Goal: Information Seeking & Learning: Learn about a topic

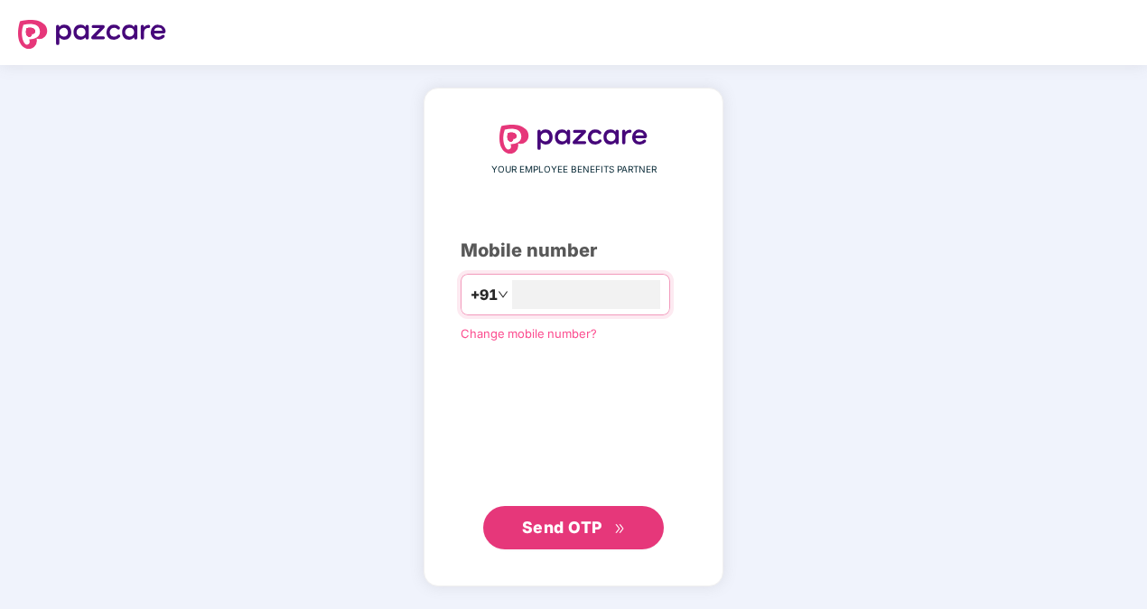
type input "**********"
click at [529, 527] on span "Send OTP" at bounding box center [562, 526] width 80 height 19
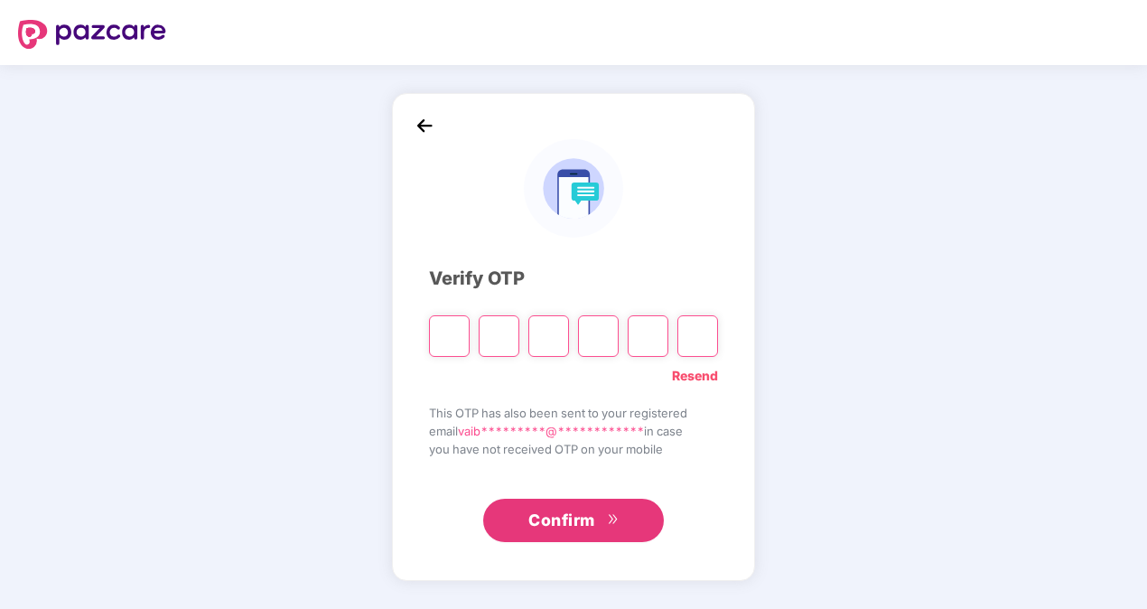
type input "*"
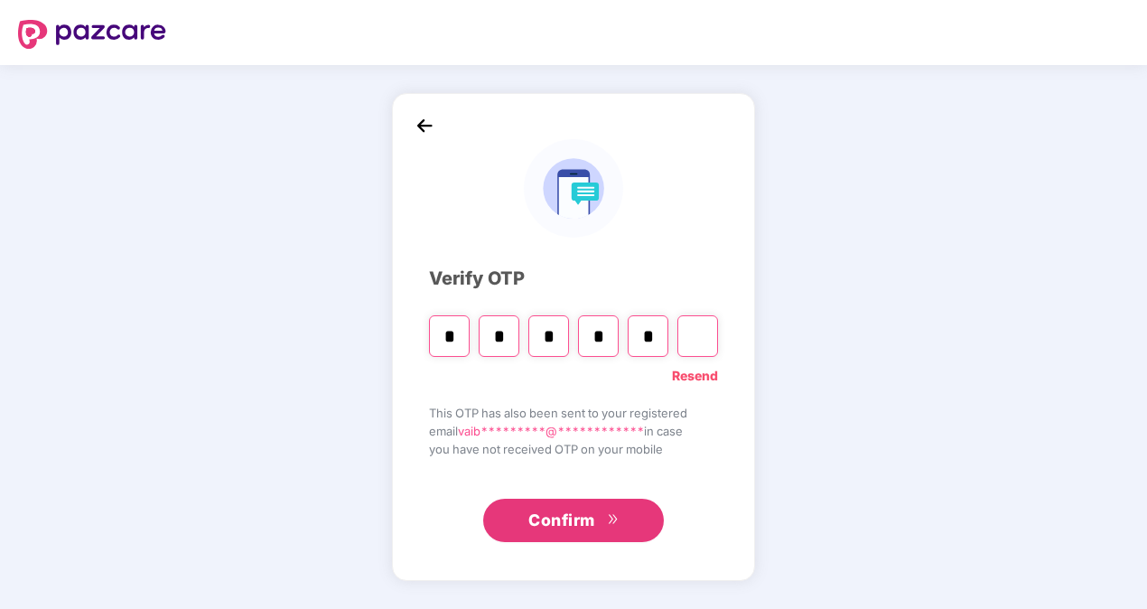
type input "*"
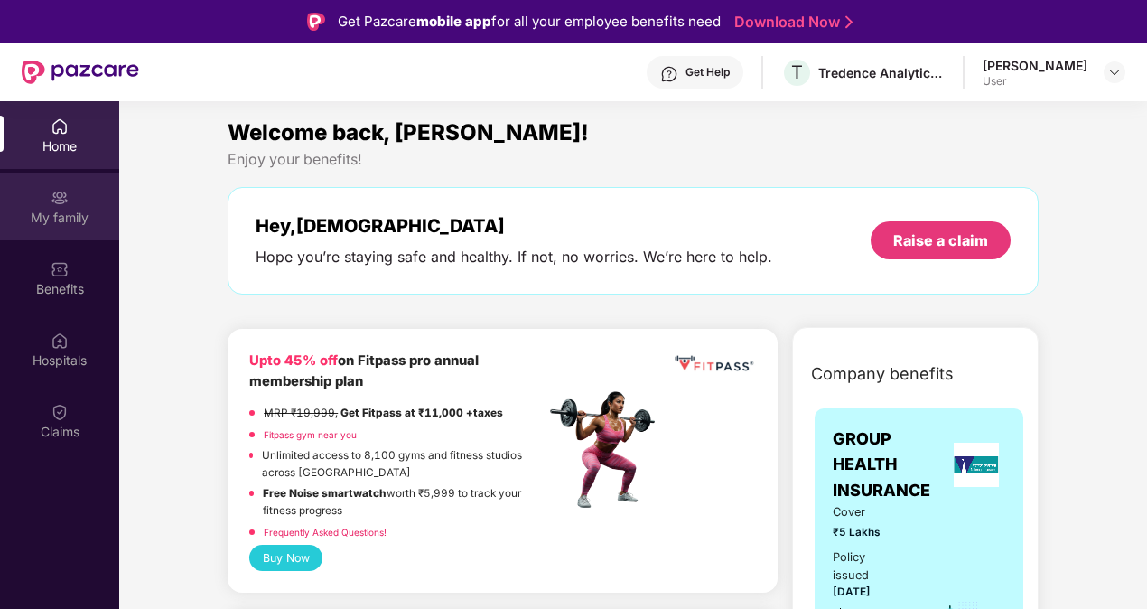
click at [45, 206] on div "My family" at bounding box center [59, 207] width 119 height 68
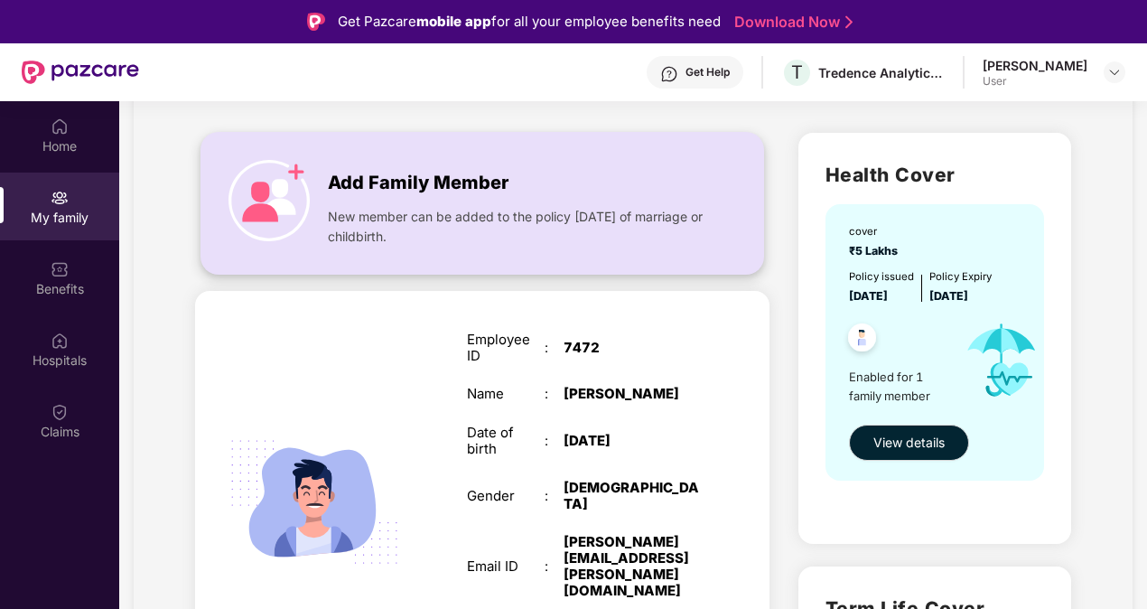
scroll to position [98, 0]
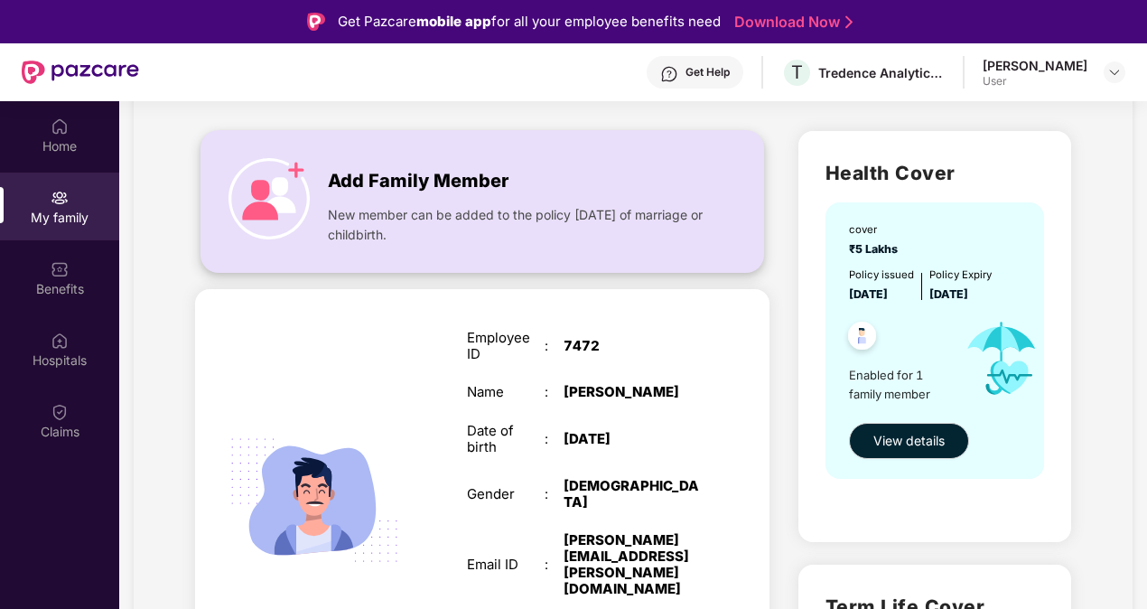
click at [294, 197] on img at bounding box center [269, 198] width 81 height 81
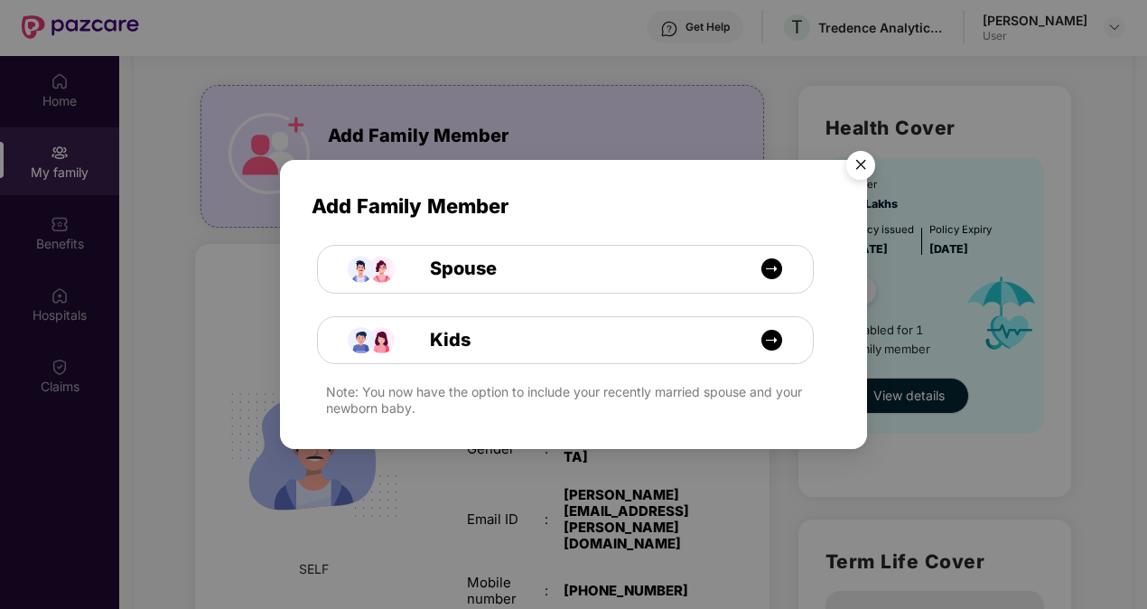
scroll to position [0, 0]
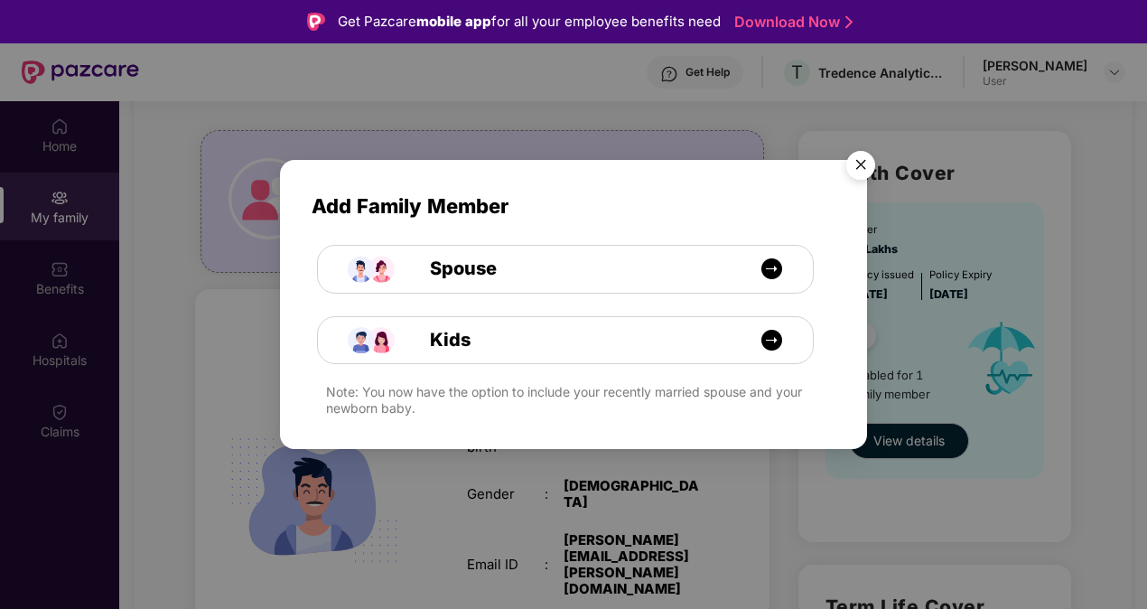
click at [863, 166] on img "Close" at bounding box center [860, 168] width 51 height 51
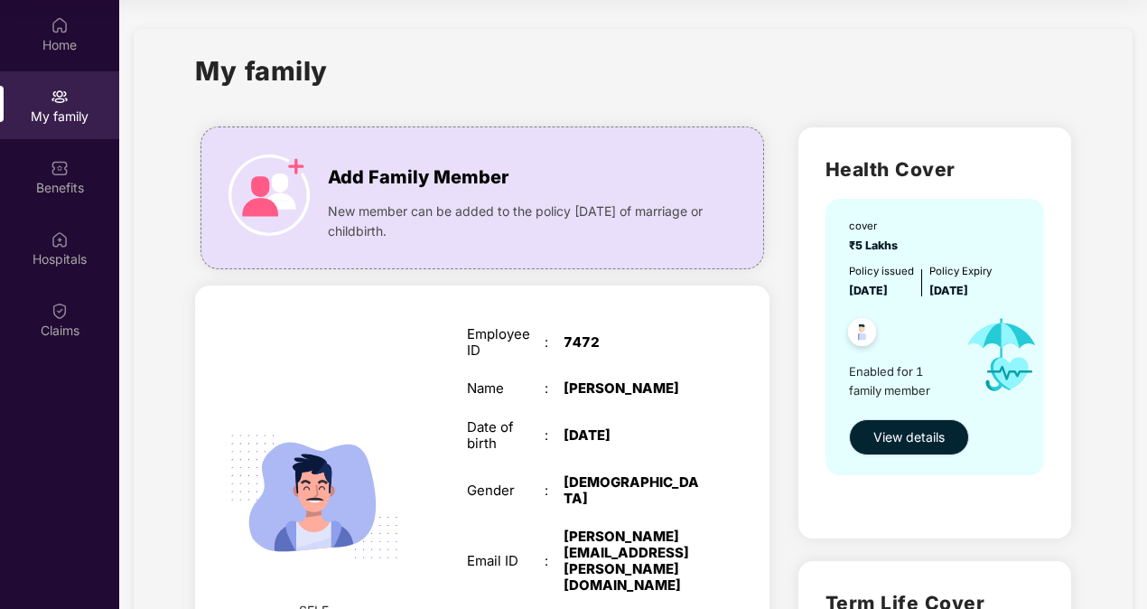
click at [901, 433] on span "View details" at bounding box center [908, 437] width 71 height 20
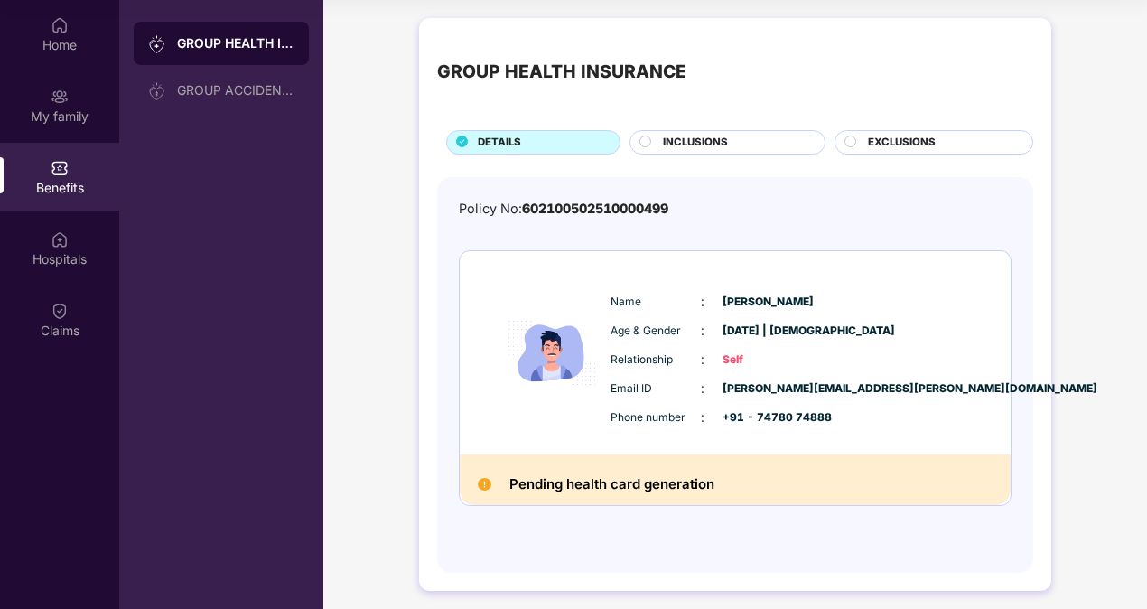
click at [697, 138] on span "INCLUSIONS" at bounding box center [695, 143] width 65 height 16
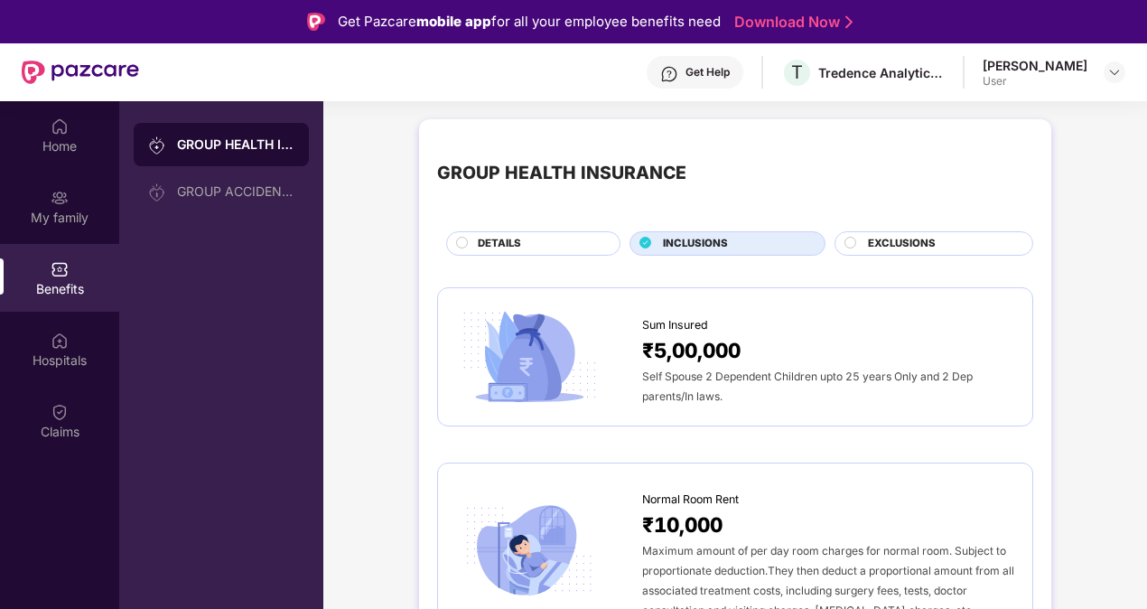
click at [897, 241] on span "EXCLUSIONS" at bounding box center [902, 244] width 68 height 16
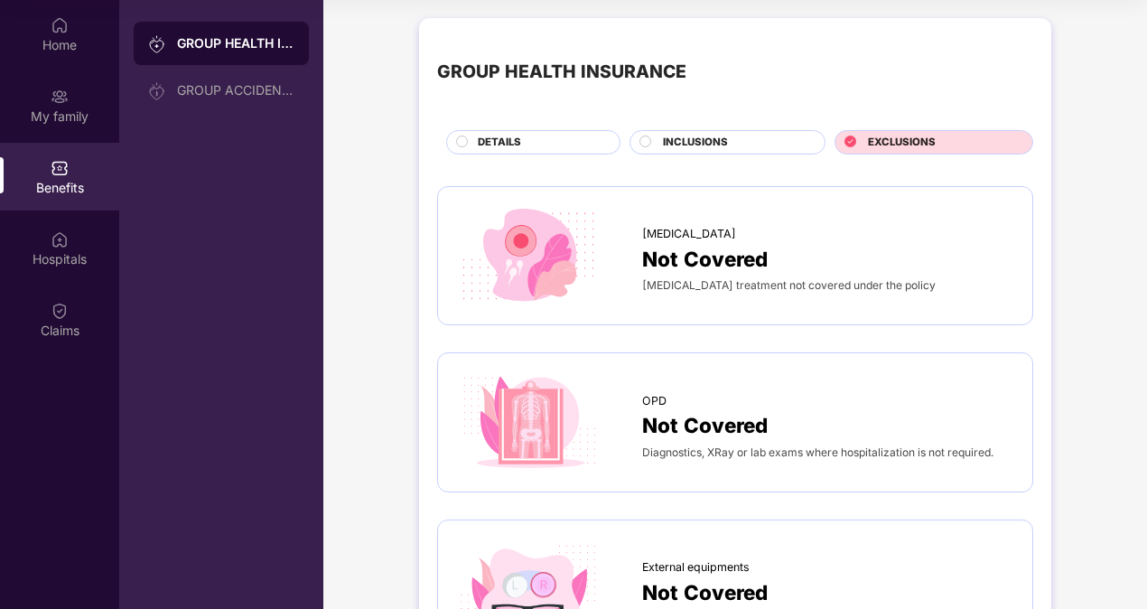
click at [469, 137] on div "DETAILS" at bounding box center [540, 144] width 142 height 19
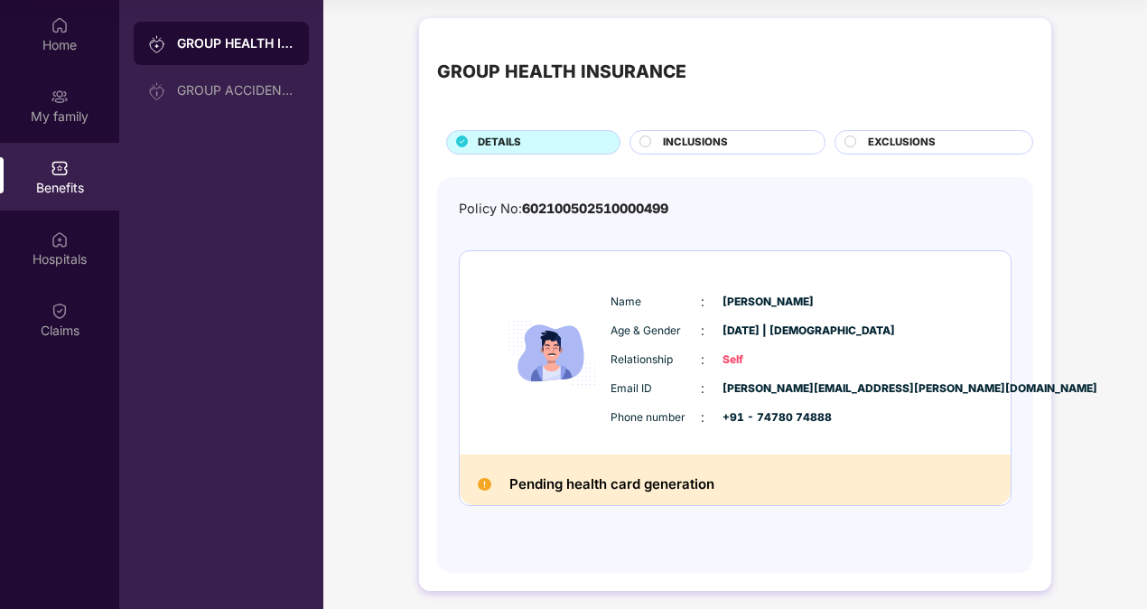
scroll to position [7, 0]
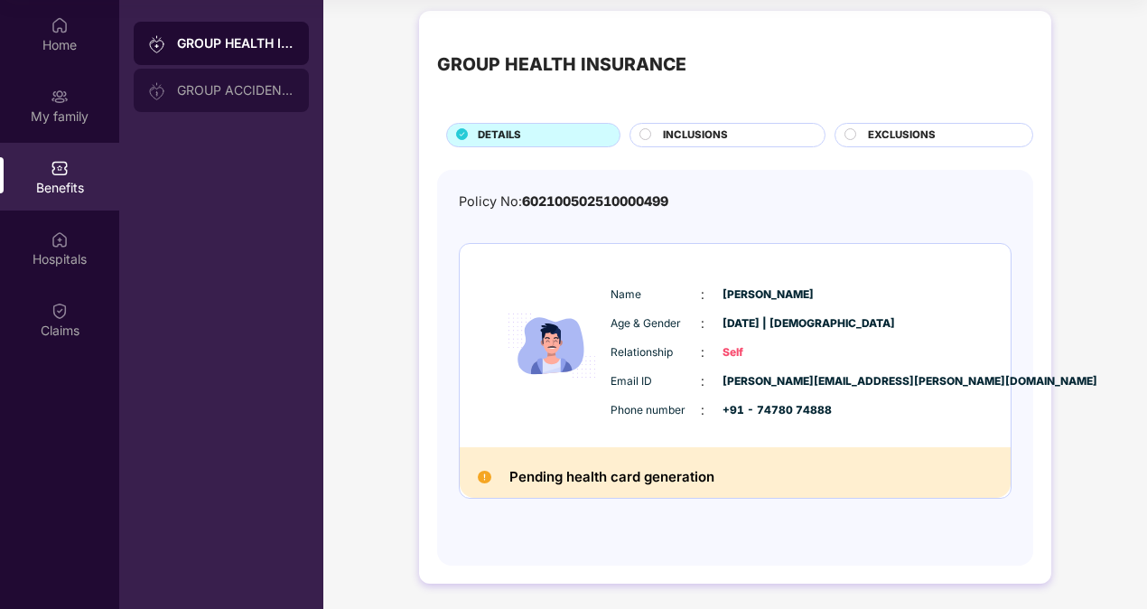
click at [199, 100] on div "GROUP ACCIDENTAL INSURANCE" at bounding box center [221, 90] width 175 height 43
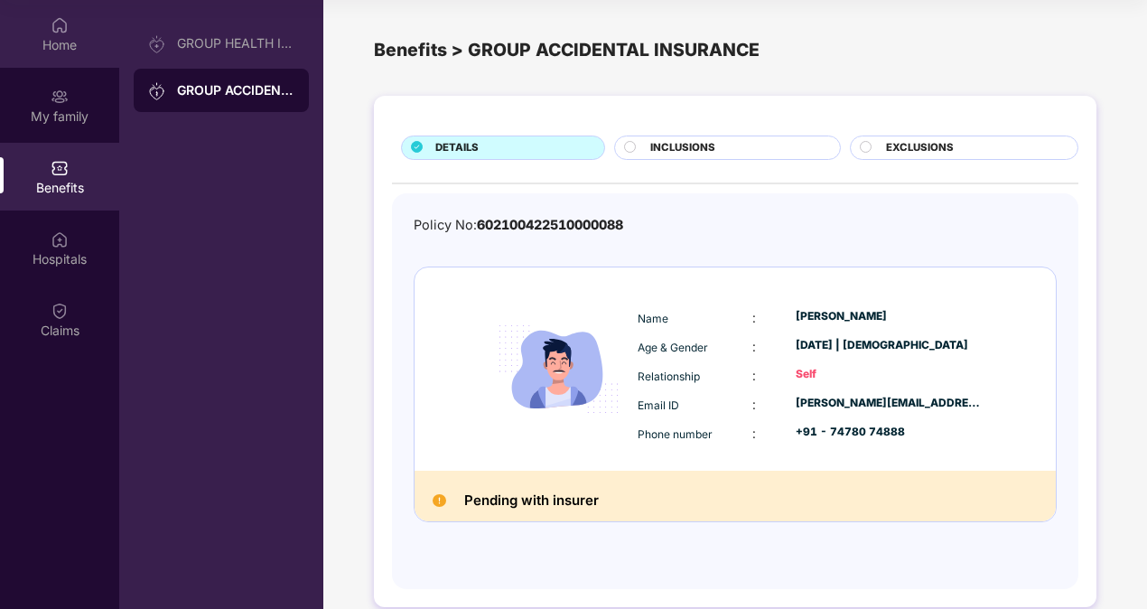
click at [73, 34] on div "Home" at bounding box center [59, 34] width 119 height 68
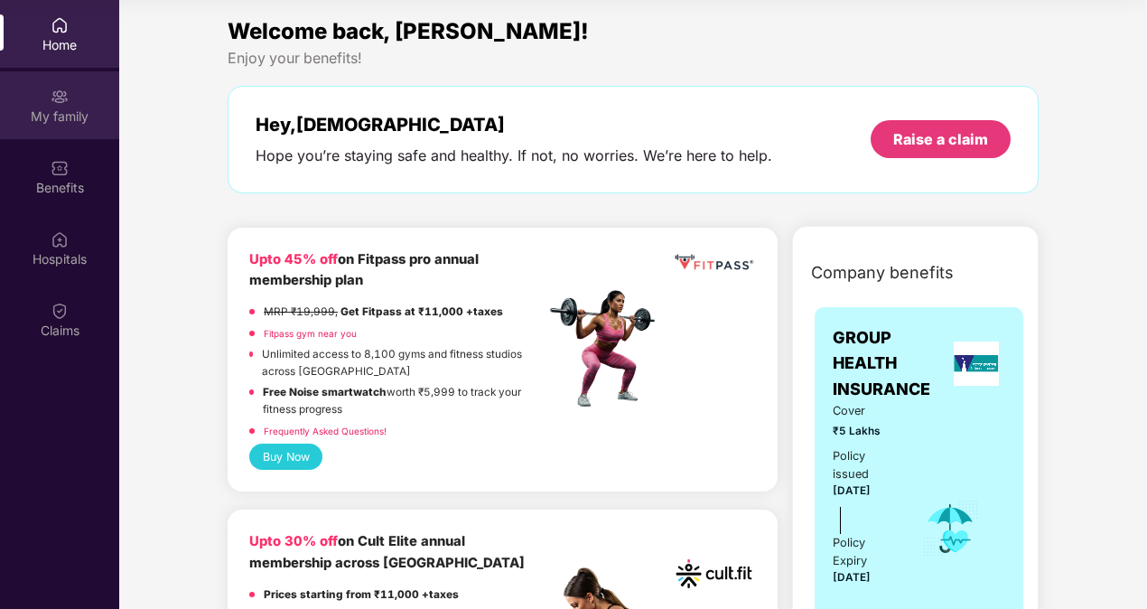
click at [75, 110] on div "My family" at bounding box center [59, 116] width 119 height 18
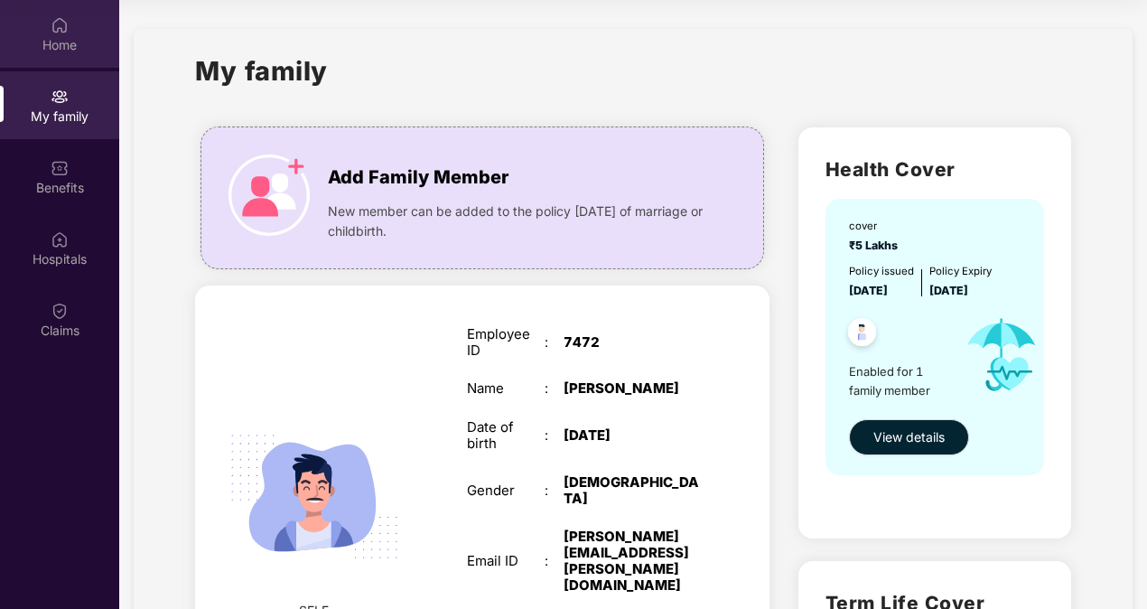
click at [48, 47] on div "Home" at bounding box center [59, 45] width 119 height 18
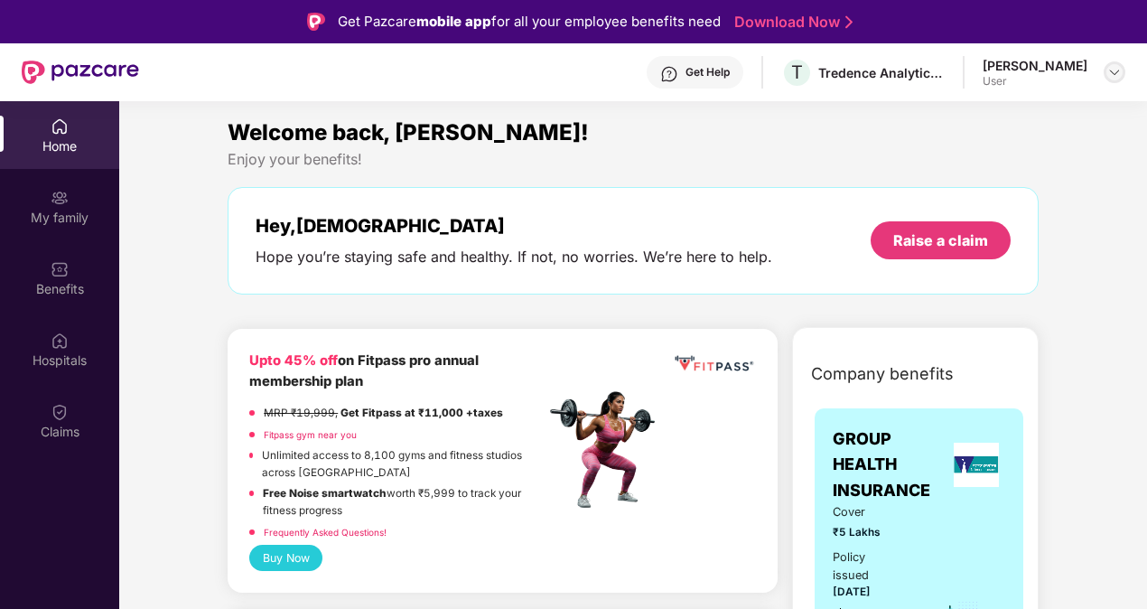
click at [1107, 70] on img at bounding box center [1114, 72] width 14 height 14
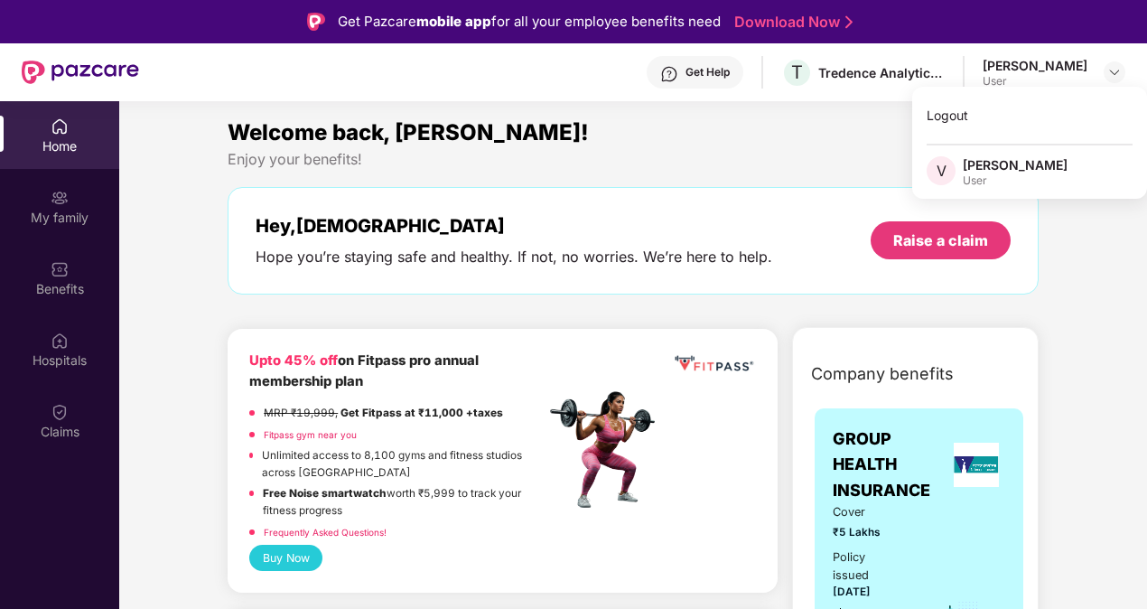
click at [1013, 67] on div "[PERSON_NAME]" at bounding box center [1035, 65] width 105 height 17
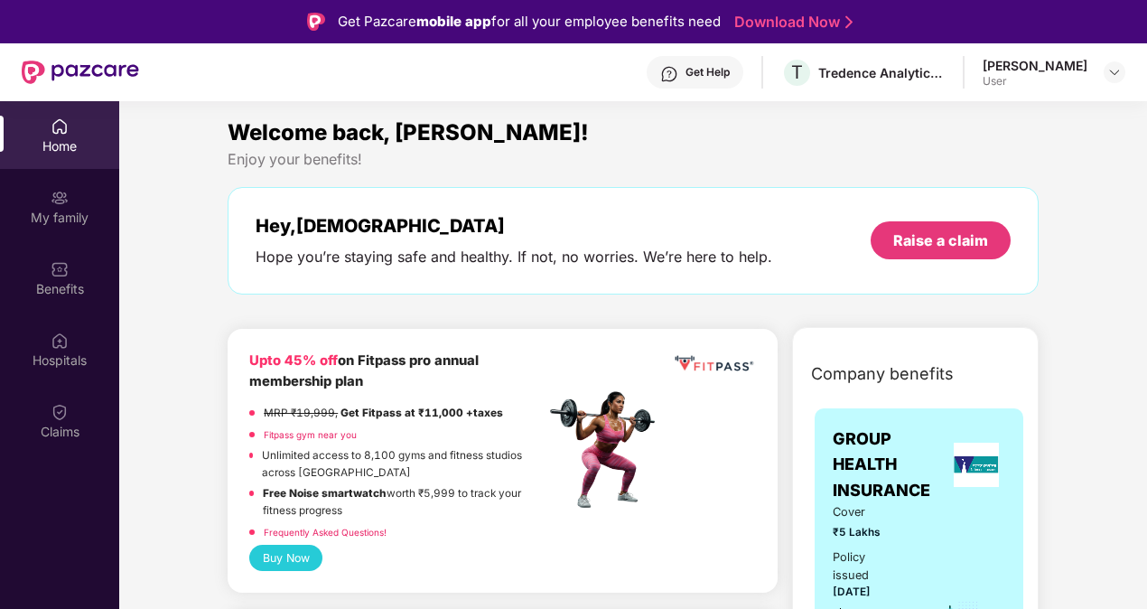
click at [1013, 67] on div "[PERSON_NAME]" at bounding box center [1035, 65] width 105 height 17
click at [1125, 71] on header "Get Help T Tredence Analytics Solutions Private Limited [PERSON_NAME] User" at bounding box center [573, 72] width 1147 height 58
click at [1118, 71] on img at bounding box center [1114, 72] width 14 height 14
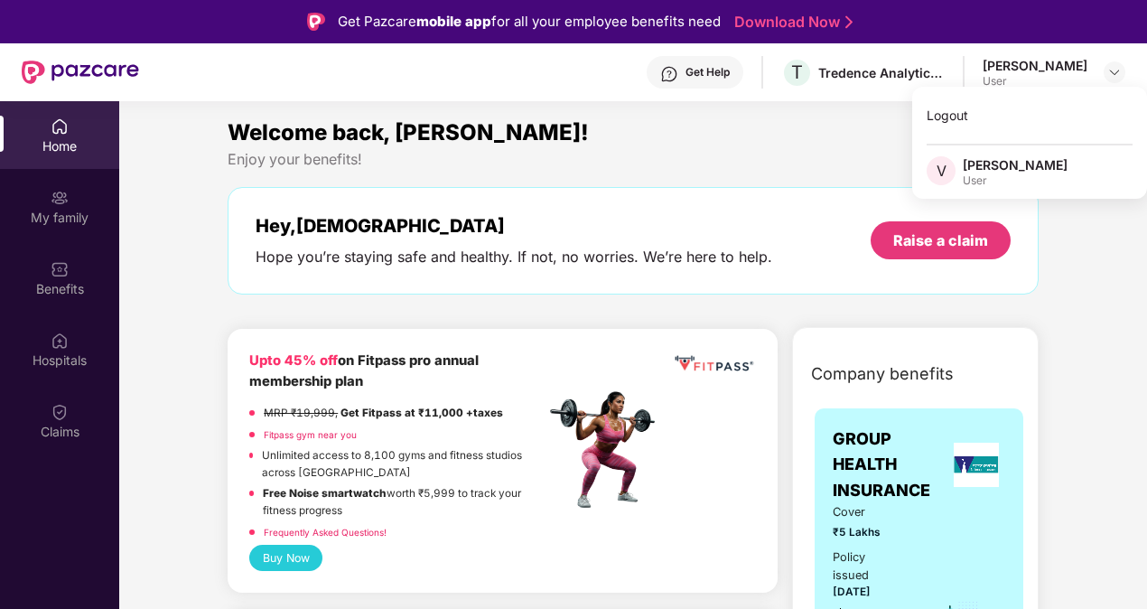
click at [766, 134] on div "Welcome back, [PERSON_NAME]!" at bounding box center [633, 133] width 811 height 34
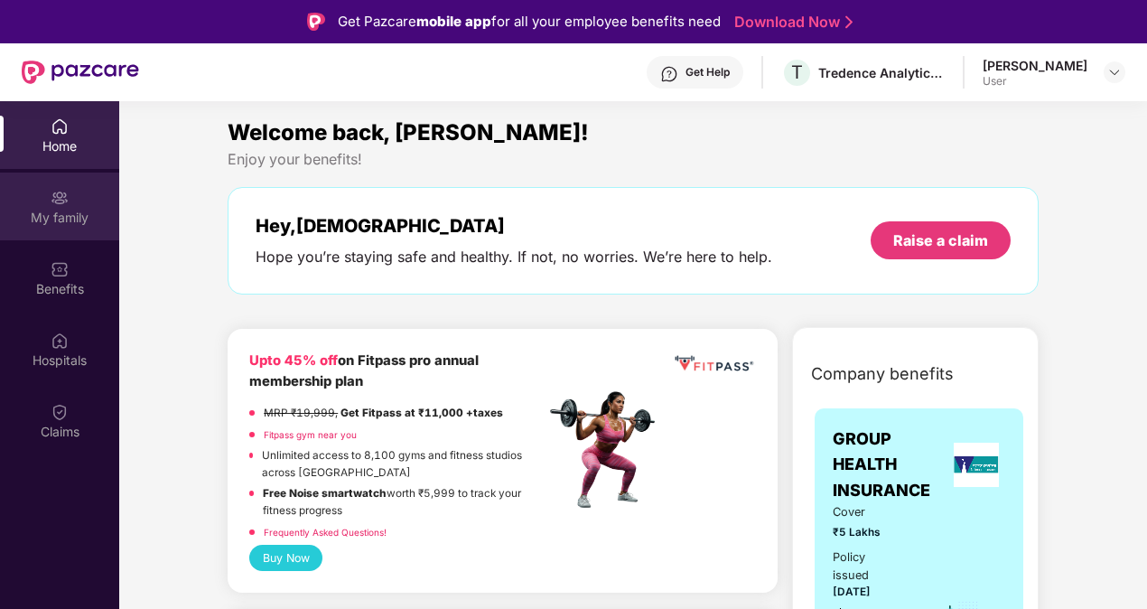
click at [43, 215] on div "My family" at bounding box center [59, 218] width 119 height 18
